Goal: Contribute content: Contribute content

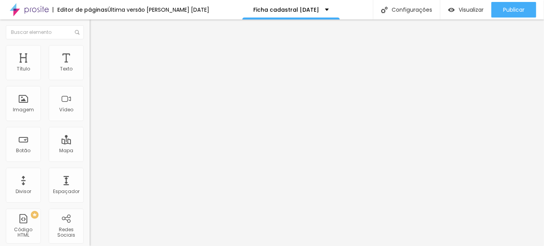
click at [90, 79] on img at bounding box center [92, 81] width 5 height 5
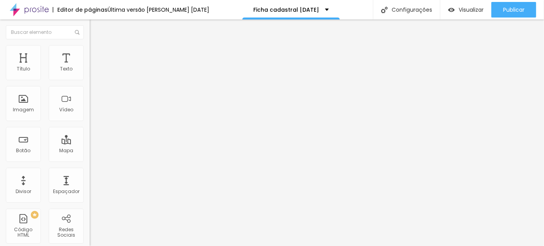
scroll to position [0, 2]
drag, startPoint x: 205, startPoint y: 163, endPoint x: 291, endPoint y: 163, distance: 86.2
type input "Pix de 449,00"
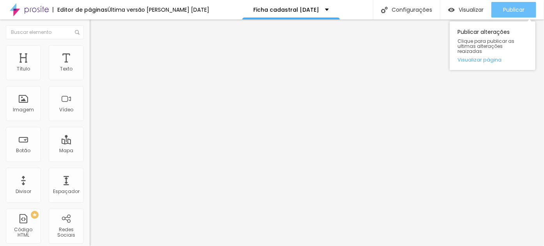
drag, startPoint x: 516, startPoint y: 11, endPoint x: 515, endPoint y: 16, distance: 5.3
click at [516, 11] on span "Publicar" at bounding box center [513, 10] width 21 height 6
